Goal: Task Accomplishment & Management: Use online tool/utility

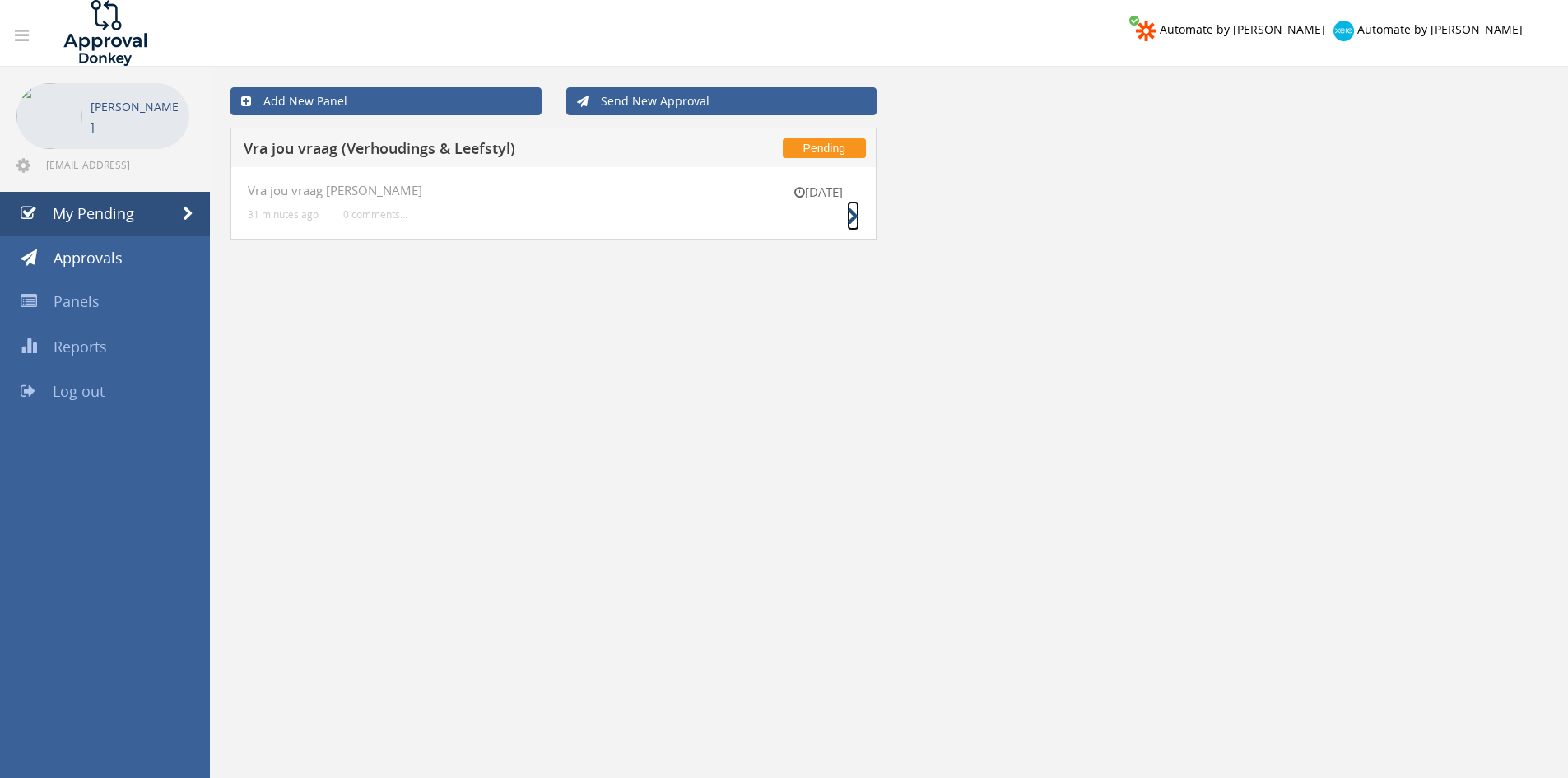
click at [854, 207] on small at bounding box center [853, 216] width 12 height 23
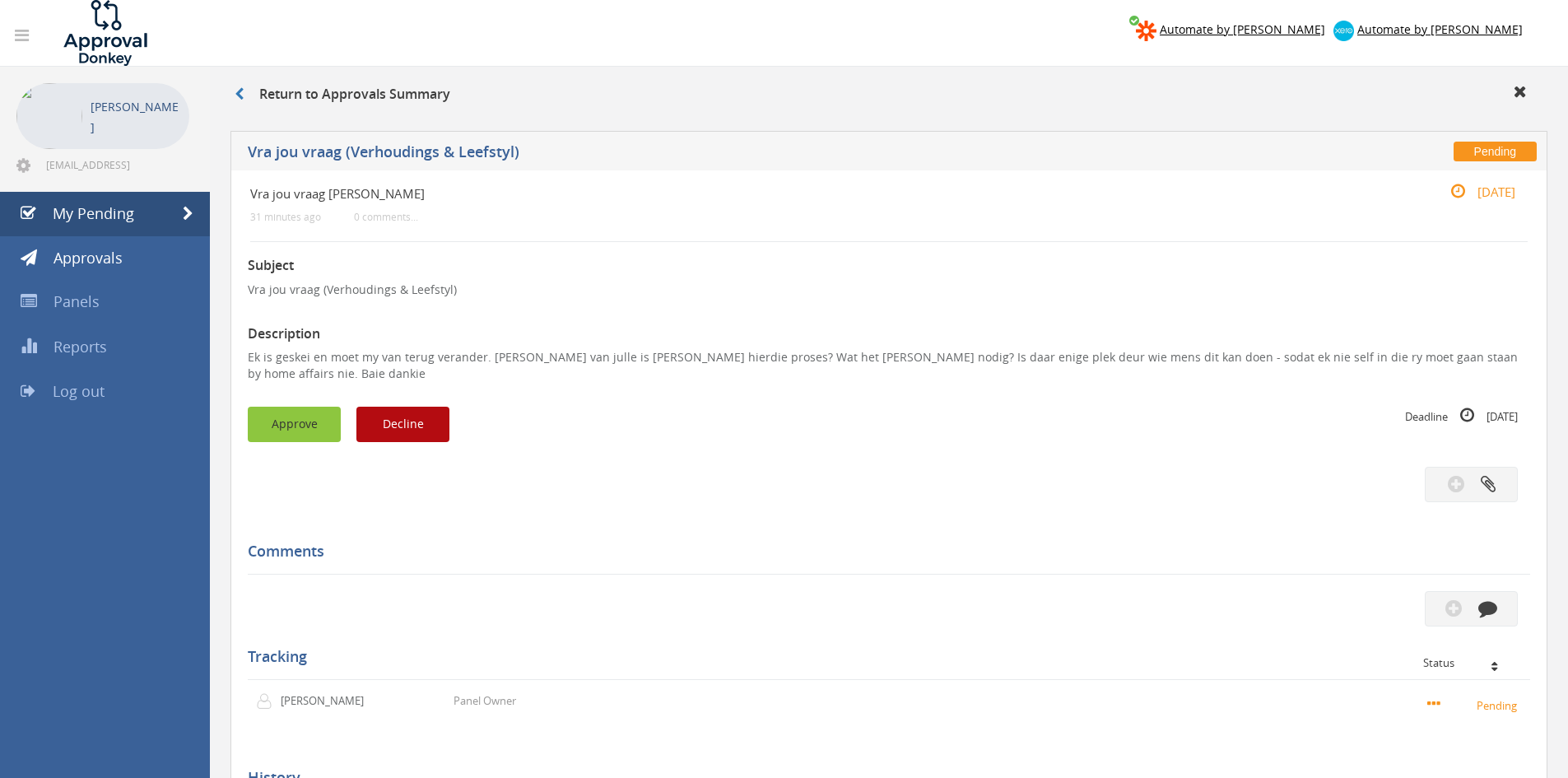
click at [311, 415] on button "Approve" at bounding box center [294, 424] width 93 height 35
